Goal: Task Accomplishment & Management: Complete application form

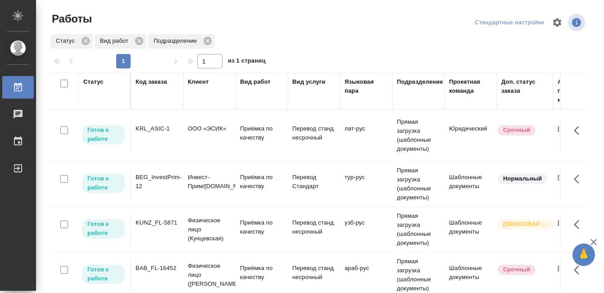
click at [162, 138] on td "KRL_ASIC-1" at bounding box center [157, 136] width 52 height 32
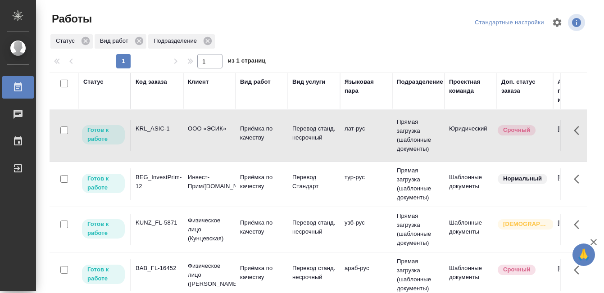
click at [162, 138] on td "KRL_ASIC-1" at bounding box center [157, 136] width 52 height 32
click at [172, 180] on div "BEG_InvestPrim-12" at bounding box center [156, 182] width 43 height 18
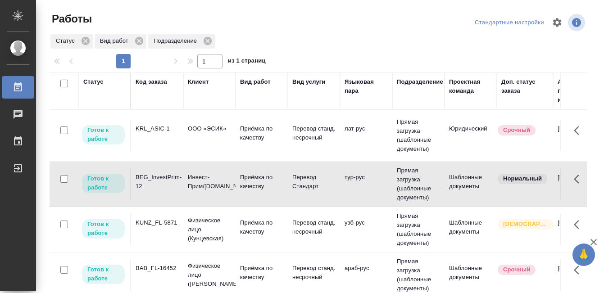
click at [172, 180] on div "BEG_InvestPrim-12" at bounding box center [156, 182] width 43 height 18
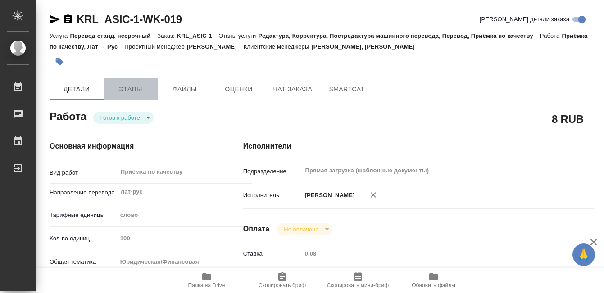
click at [132, 83] on button "Этапы" at bounding box center [131, 89] width 54 height 22
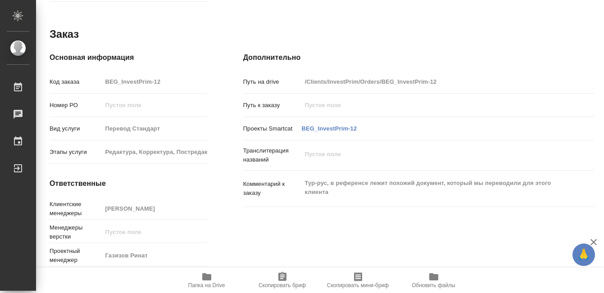
scroll to position [493, 0]
click at [207, 276] on icon "button" at bounding box center [206, 276] width 9 height 7
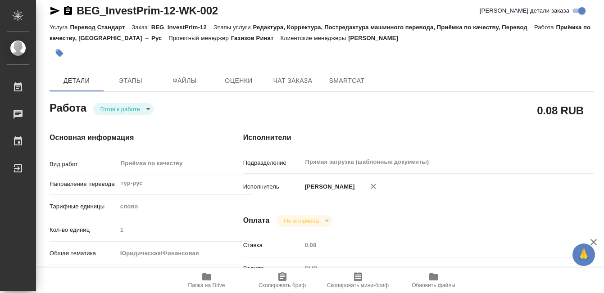
scroll to position [0, 0]
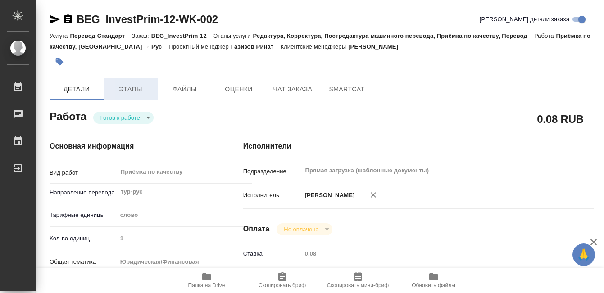
click at [126, 89] on span "Этапы" at bounding box center [130, 89] width 43 height 11
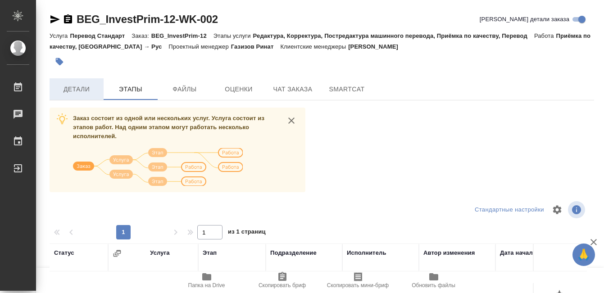
click at [89, 82] on button "Детали" at bounding box center [77, 89] width 54 height 22
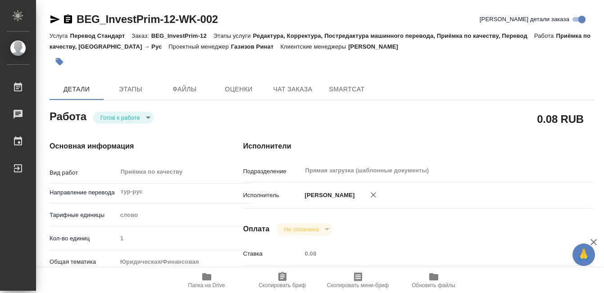
type textarea "x"
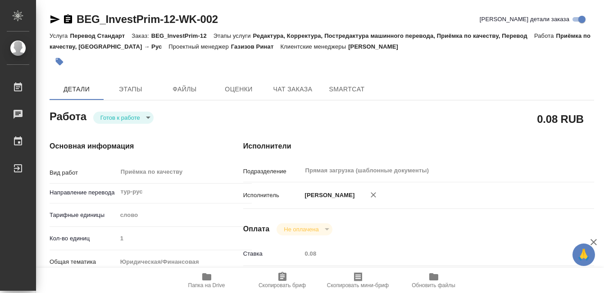
type textarea "x"
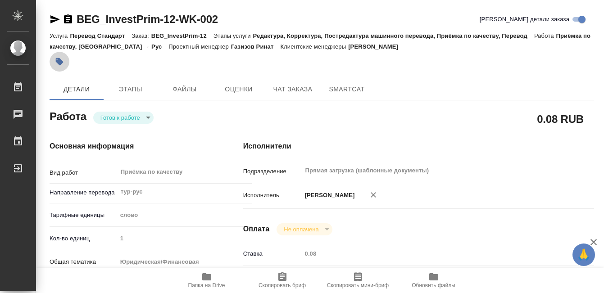
click at [57, 64] on icon "button" at bounding box center [59, 61] width 9 height 9
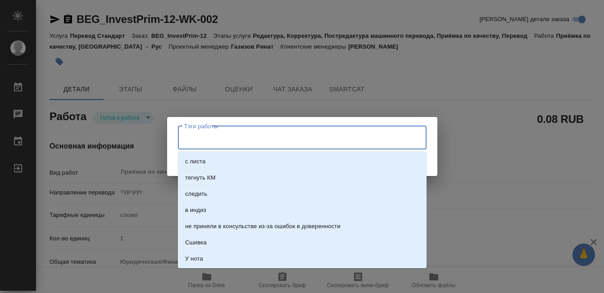
click at [219, 137] on input "Тэги работы" at bounding box center [293, 137] width 223 height 15
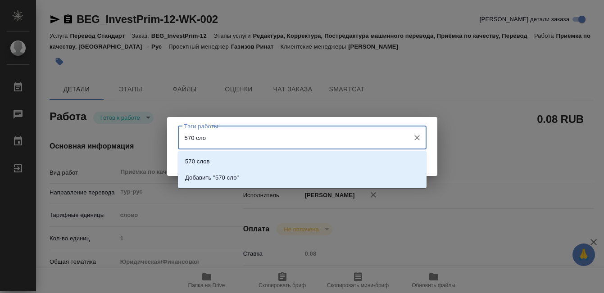
type input "570 слов"
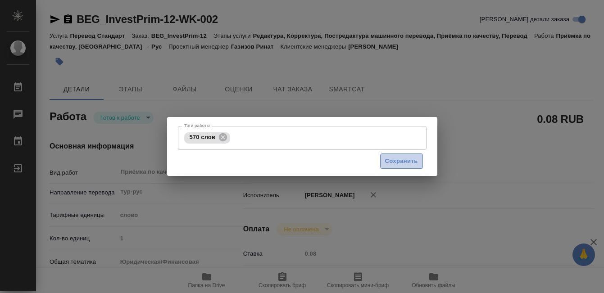
click at [388, 160] on span "Сохранить" at bounding box center [401, 161] width 33 height 10
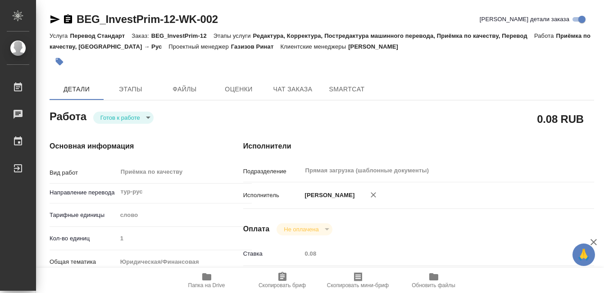
type input "readyForWork"
type textarea "Приёмка по качеству"
type textarea "x"
type input "тур-рус"
type input "5a8b1489cc6b4906c91bfd90"
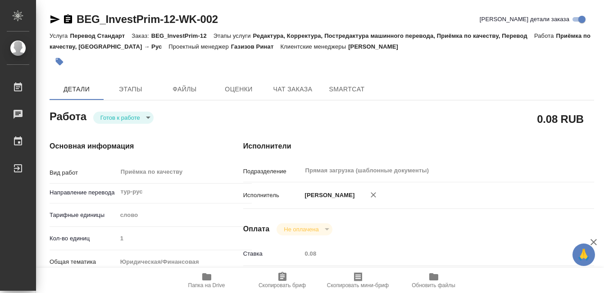
type input "1"
type input "yr-fn"
type input "5f647205b73bc97568ca66c0"
checkbox input "true"
type input "04.09.2025 10:00"
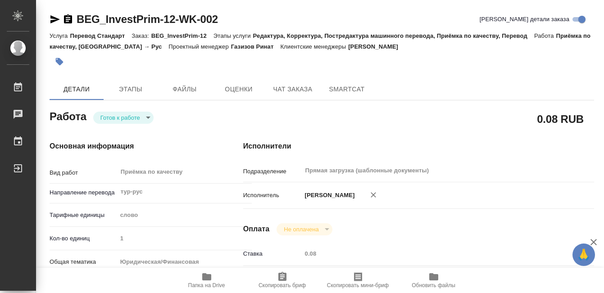
type input "04.09.2025 11:00"
type input "05.09.2025 12:00"
type input "Прямая загрузка (шаблонные документы)"
type input "notPayed"
type input "0.08"
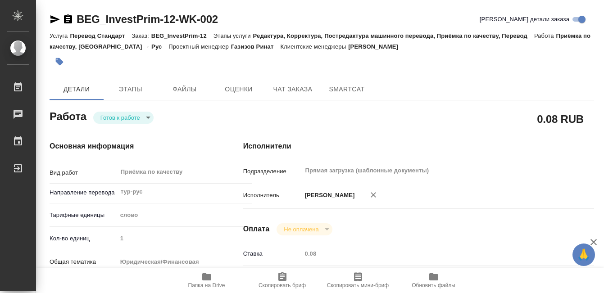
type input "RUB"
type input "[PERSON_NAME]"
type textarea "x"
type textarea "/Clients/InvestPrim/Orders/BEG_InvestPrim-12/Corrected/BEG_InvestPrim-12-WK-002"
type textarea "x"
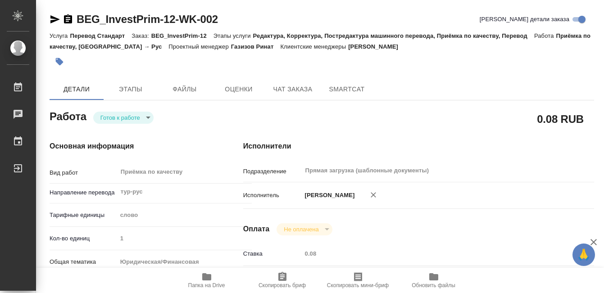
type input "BEG_InvestPrim-12"
type input "Перевод Стандарт"
type input "Редактура, Корректура, Постредактура машинного перевода, Приёмка по качеству, П…"
type input "Антонова Кристина"
type input "/Clients/InvestPrim/Orders/BEG_InvestPrim-12"
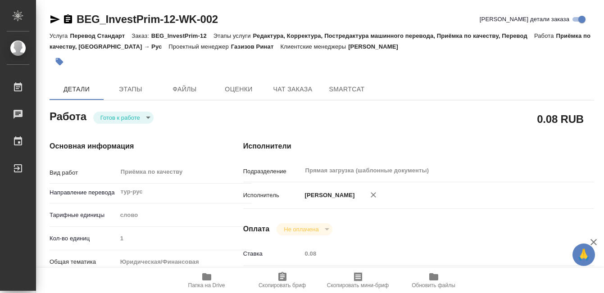
type textarea "x"
type textarea "Тур-рус, в референсе лежит похожий документ, который мы переводили для этого кл…"
type textarea "x"
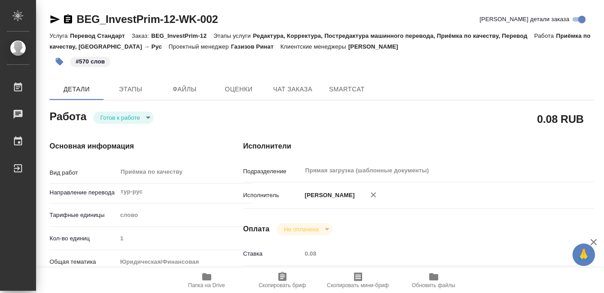
type textarea "x"
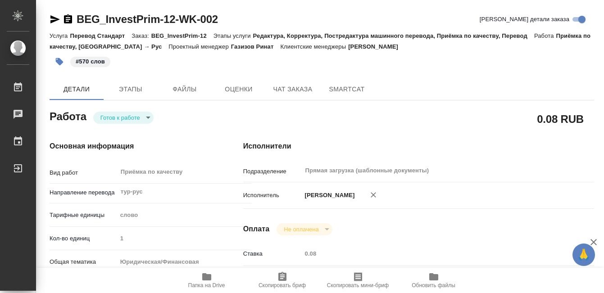
type textarea "x"
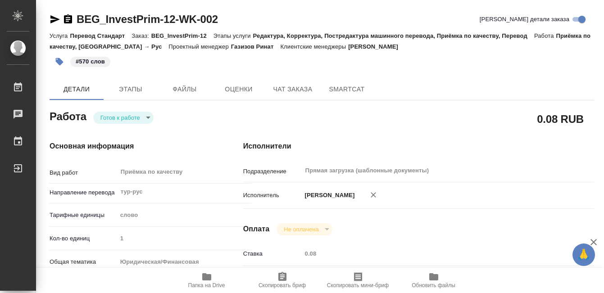
type textarea "x"
click at [141, 122] on body "🙏 .cls-1 fill:#fff; AWATERA Kobzeva Elizaveta Работы 0 Чаты График Выйти BEG_In…" at bounding box center [302, 146] width 604 height 293
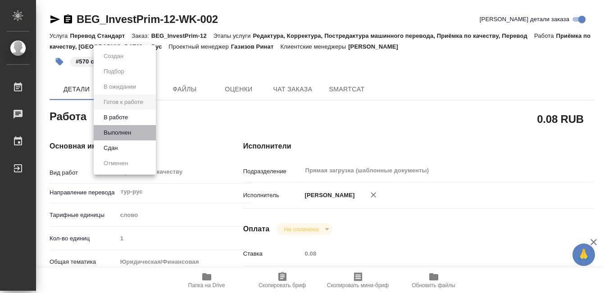
click at [138, 133] on li "Выполнен" at bounding box center [125, 132] width 62 height 15
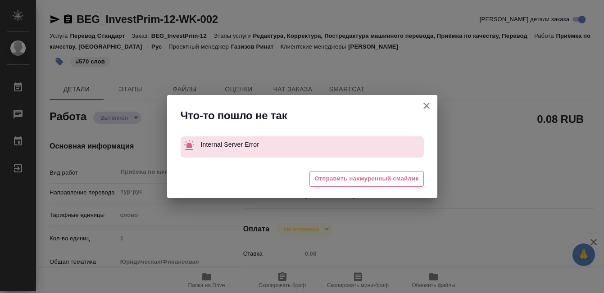
type textarea "x"
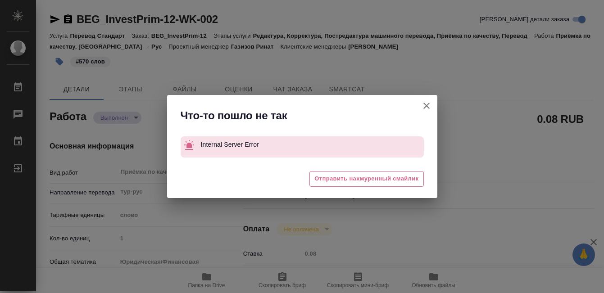
type textarea "x"
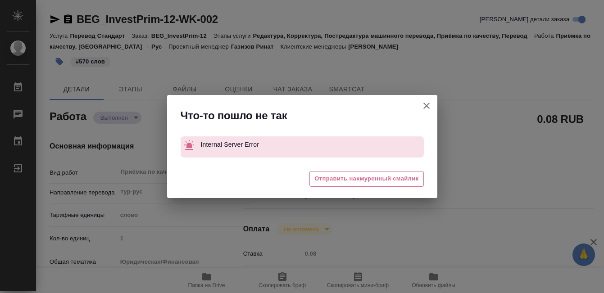
click at [425, 98] on button "[PERSON_NAME] детали заказа" at bounding box center [426, 106] width 22 height 22
type textarea "x"
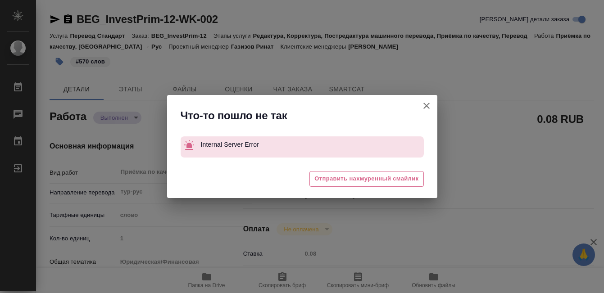
type textarea "x"
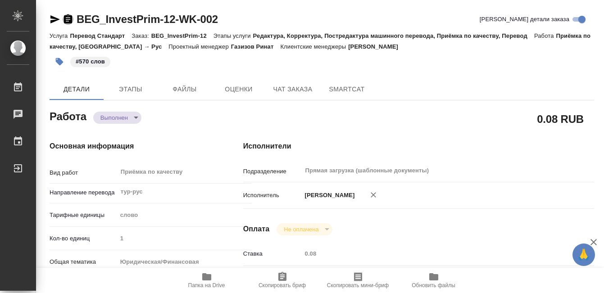
click at [66, 18] on icon "button" at bounding box center [68, 19] width 11 height 11
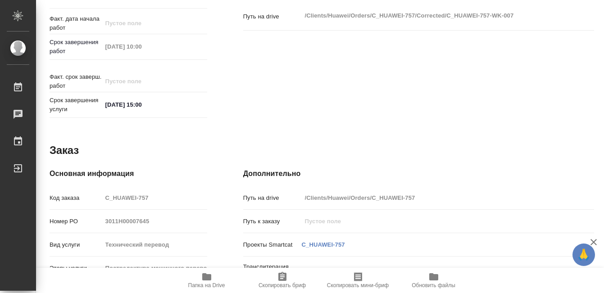
scroll to position [380, 0]
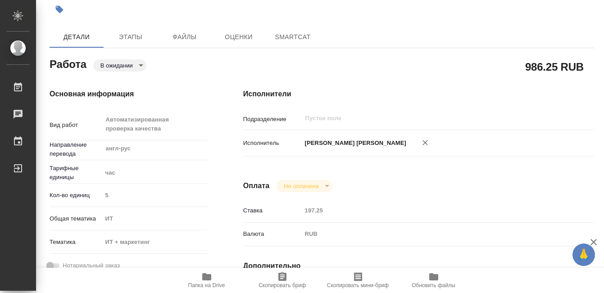
type textarea "x"
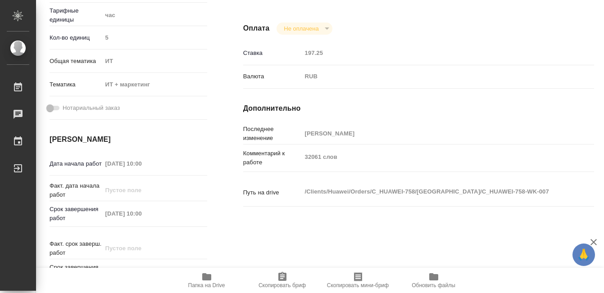
scroll to position [248, 0]
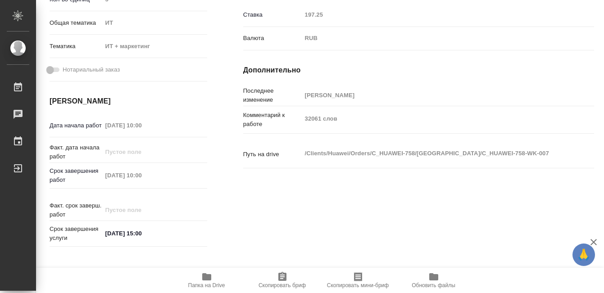
type textarea "x"
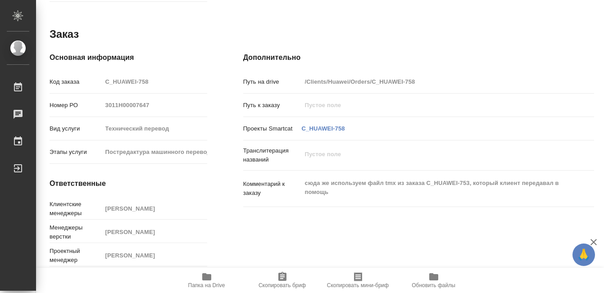
type textarea "x"
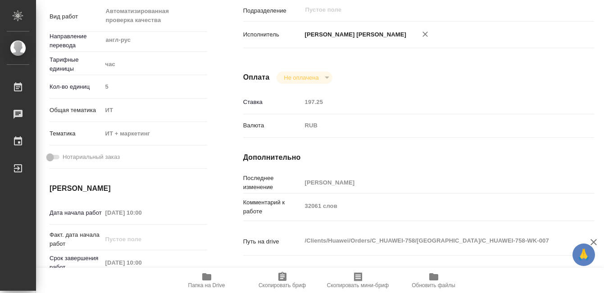
scroll to position [0, 0]
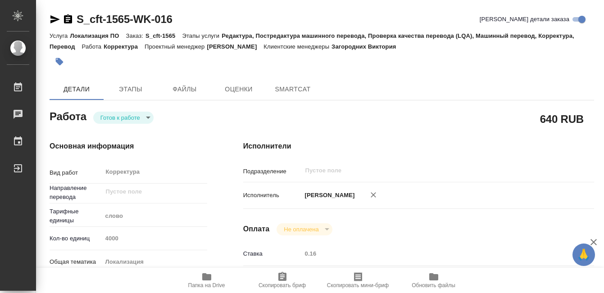
type textarea "x"
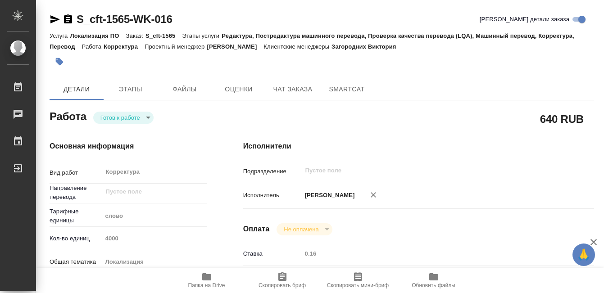
type textarea "x"
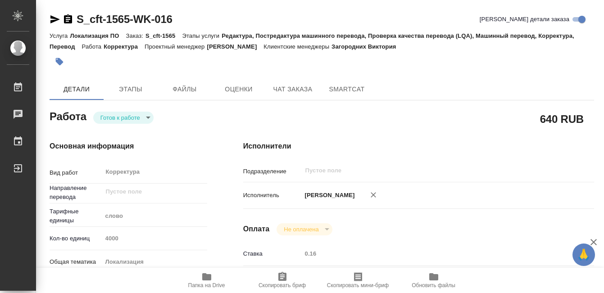
click at [145, 118] on body "🙏 .cls-1 fill:#fff; AWATERA Kobzeva Elizaveta Работы Чаты График Выйти S_cft-15…" at bounding box center [302, 146] width 604 height 293
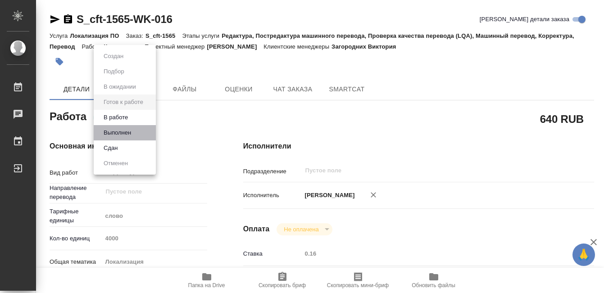
click at [142, 133] on li "Выполнен" at bounding box center [125, 132] width 62 height 15
type textarea "x"
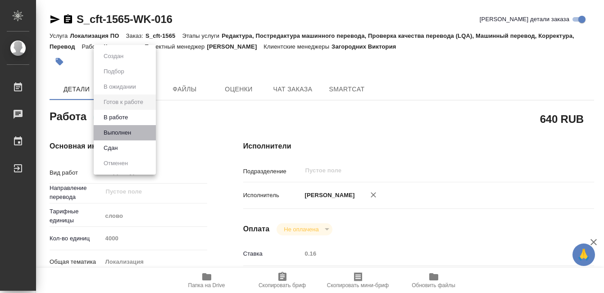
type textarea "x"
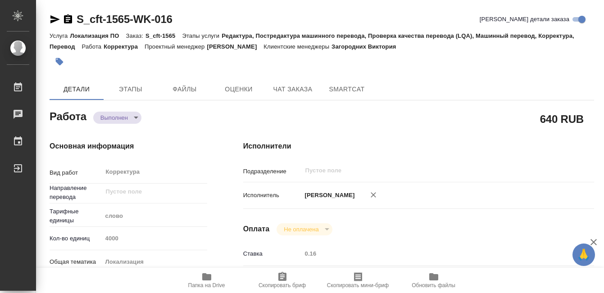
type textarea "x"
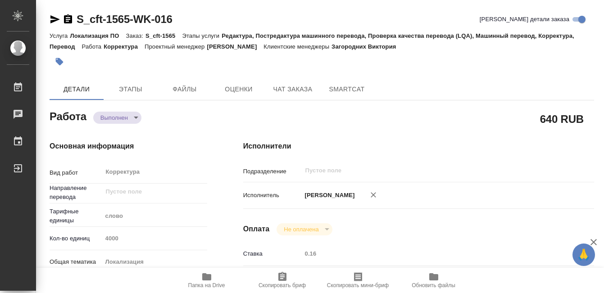
type textarea "x"
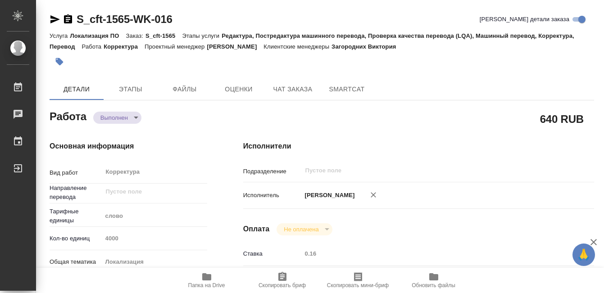
type textarea "x"
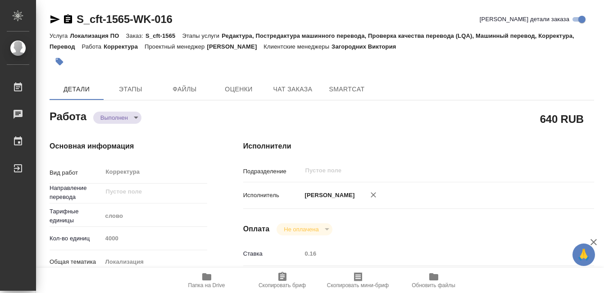
click at [68, 19] on icon "button" at bounding box center [68, 19] width 11 height 11
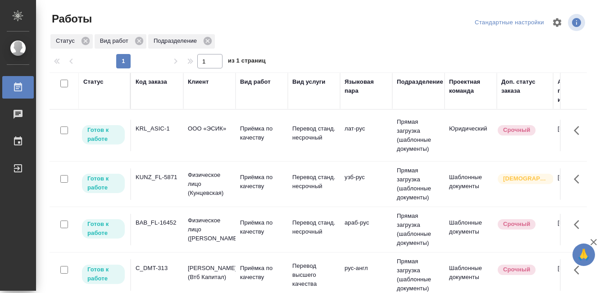
click at [158, 222] on div "BAB_FL-16452" at bounding box center [156, 222] width 43 height 9
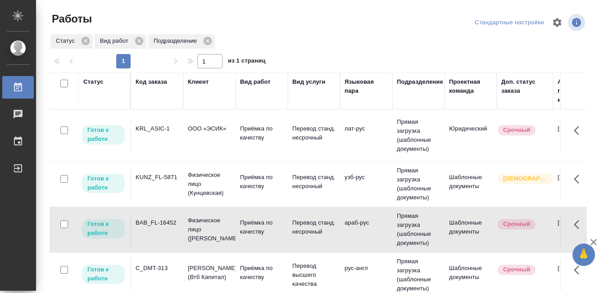
click at [158, 222] on div "BAB_FL-16452" at bounding box center [156, 222] width 43 height 9
click at [165, 126] on div "KRL_ASIC-1" at bounding box center [156, 128] width 43 height 9
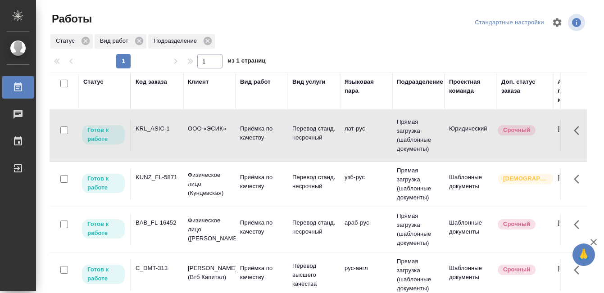
click at [165, 126] on div "KRL_ASIC-1" at bounding box center [156, 128] width 43 height 9
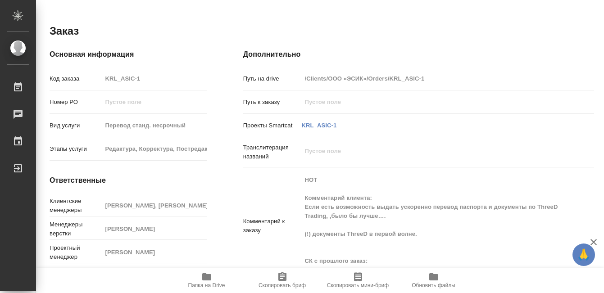
scroll to position [514, 0]
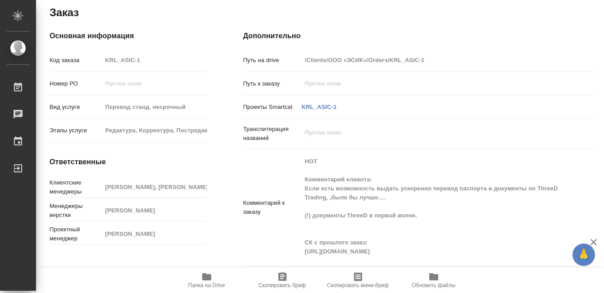
click at [212, 275] on span "Папка на Drive" at bounding box center [206, 279] width 65 height 17
